Goal: Transaction & Acquisition: Download file/media

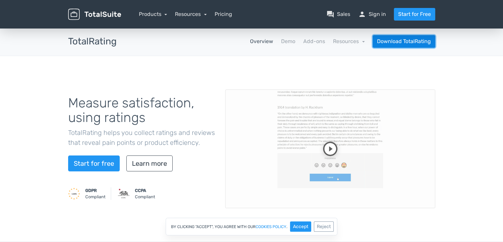
click at [401, 40] on link "Download TotalRating" at bounding box center [404, 41] width 63 height 13
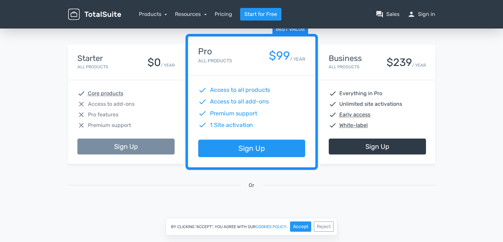
scroll to position [99, 0]
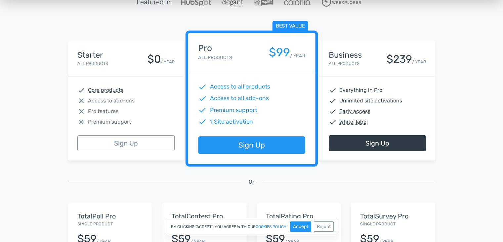
click at [140, 65] on div "Starter All Products $0 / YEAR" at bounding box center [125, 59] width 97 height 17
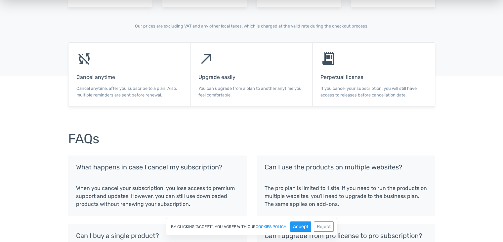
scroll to position [364, 0]
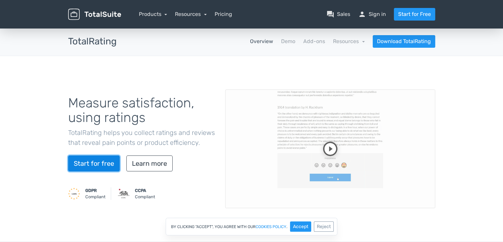
click at [92, 164] on link "Start for free" at bounding box center [94, 163] width 52 height 16
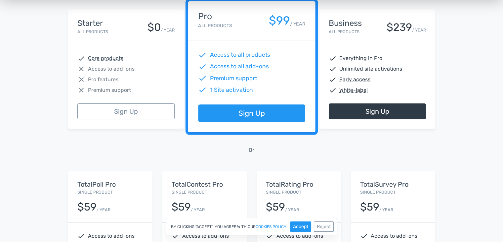
scroll to position [132, 0]
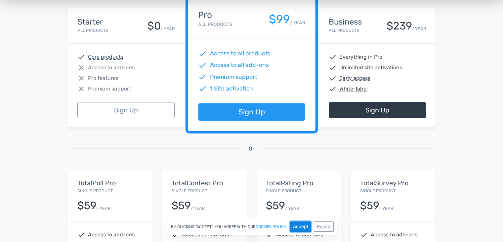
click at [305, 229] on button "Accept" at bounding box center [300, 226] width 21 height 10
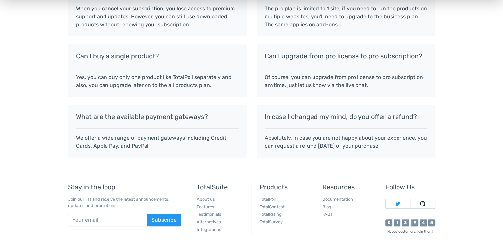
scroll to position [635, 0]
